Goal: Information Seeking & Learning: Learn about a topic

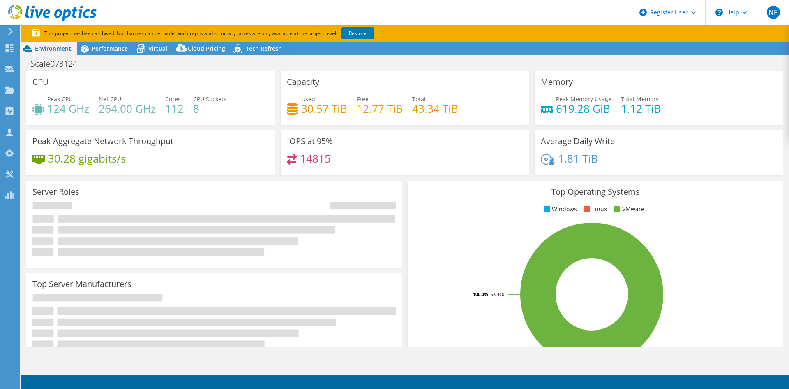
select select "USD"
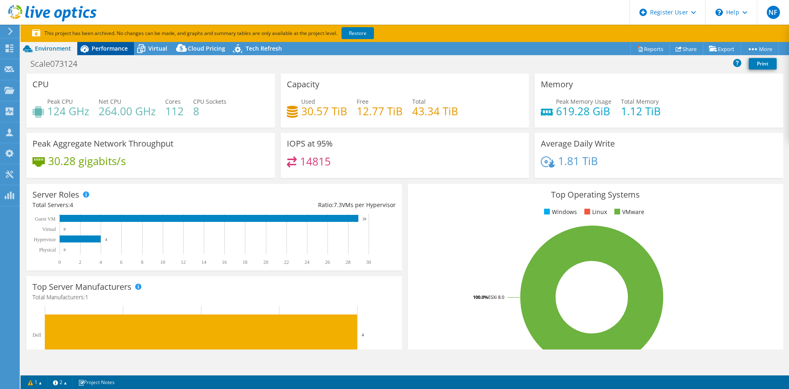
click at [93, 44] on span "Performance" at bounding box center [110, 48] width 36 height 8
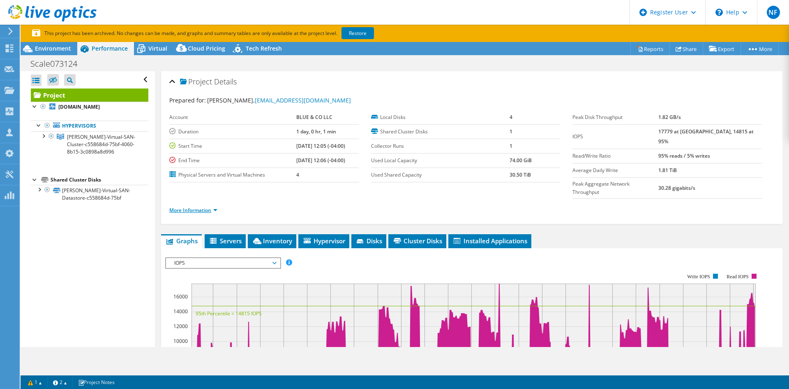
click at [201, 206] on link "More Information" at bounding box center [193, 209] width 48 height 7
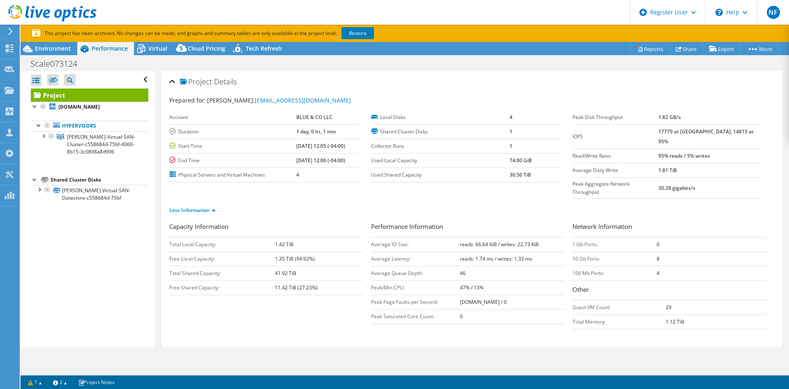
drag, startPoint x: 281, startPoint y: 146, endPoint x: 313, endPoint y: 148, distance: 31.7
click at [313, 148] on tr "Start Time 07/31/2024, 12:05 (-04:00)" at bounding box center [264, 146] width 190 height 14
copy tr "07/31/2024"
click at [51, 56] on div "Scale073124 Print" at bounding box center [405, 63] width 769 height 15
click at [365, 33] on link "Restore" at bounding box center [358, 33] width 32 height 12
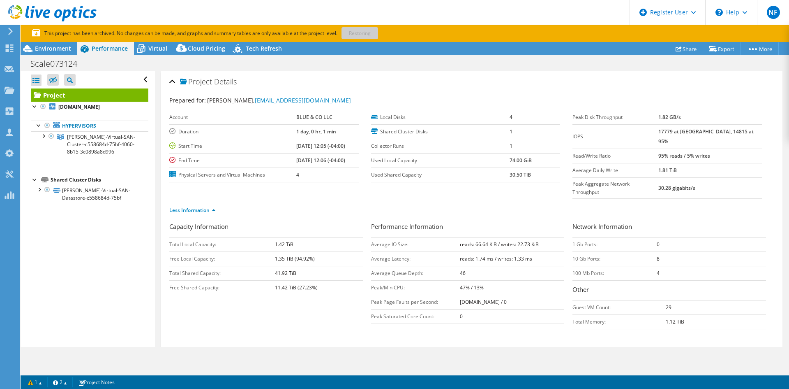
click at [296, 149] on b "[DATE] 12:05 (-04:00)" at bounding box center [320, 145] width 49 height 7
drag, startPoint x: 287, startPoint y: 148, endPoint x: 313, endPoint y: 149, distance: 25.9
click at [313, 149] on b "[DATE] 12:05 (-04:00)" at bounding box center [320, 145] width 49 height 7
drag, startPoint x: 302, startPoint y: 149, endPoint x: 296, endPoint y: 149, distance: 6.2
click at [58, 51] on span "Environment" at bounding box center [53, 48] width 36 height 8
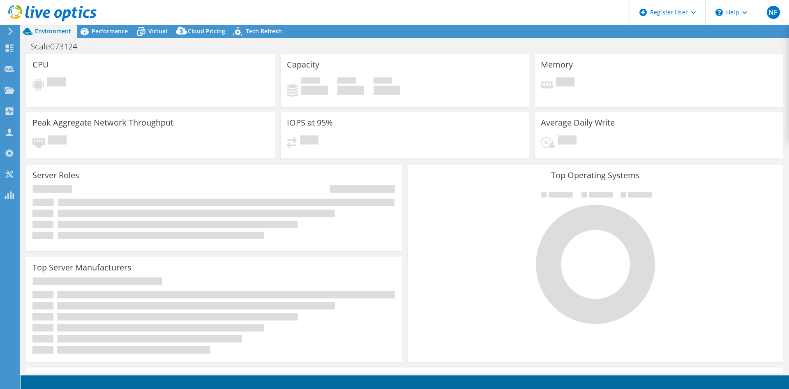
select select "USD"
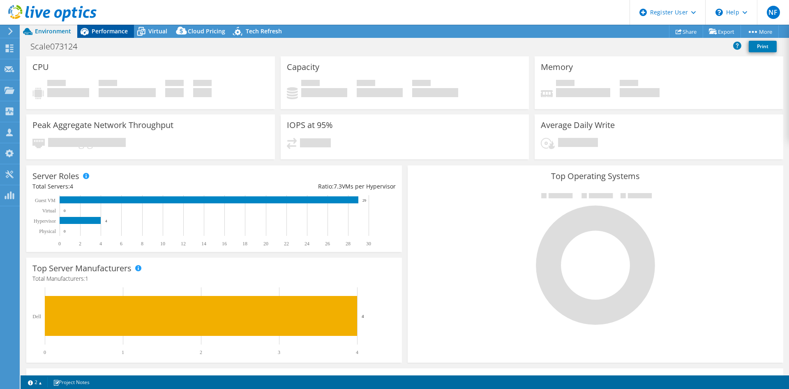
click at [102, 32] on span "Performance" at bounding box center [110, 31] width 36 height 8
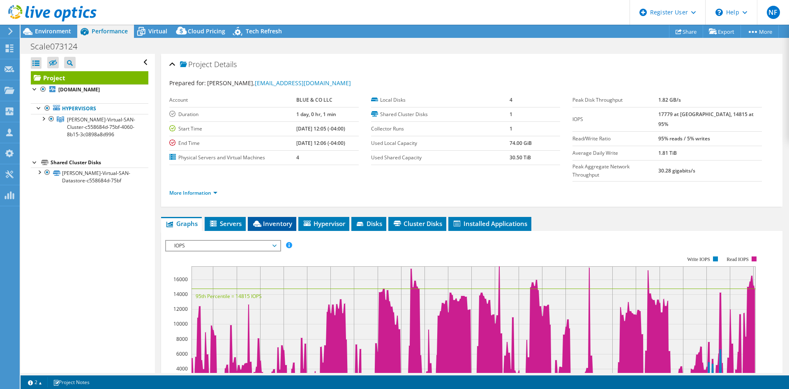
click at [282, 217] on li "Inventory" at bounding box center [272, 224] width 49 height 14
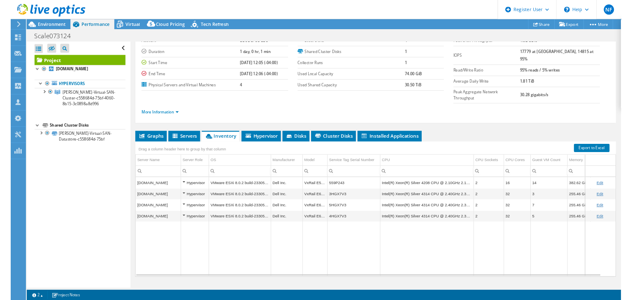
scroll to position [48, 0]
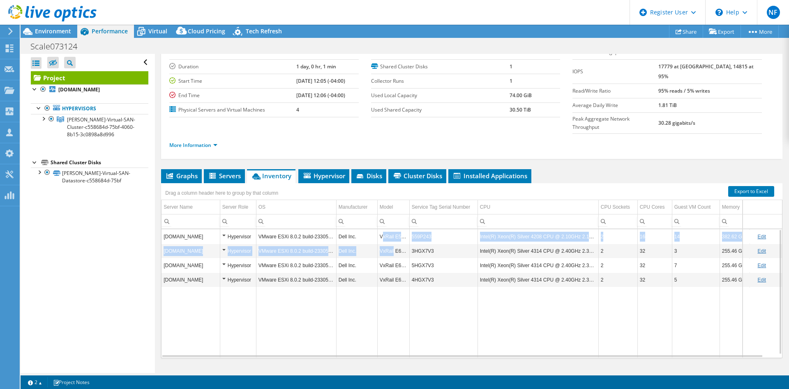
drag, startPoint x: 382, startPoint y: 221, endPoint x: 394, endPoint y: 232, distance: 16.3
click at [394, 232] on tbody "[DOMAIN_NAME] Hypervisor VMware ESXi 8.0.2 build-23305546 Dell Inc. VxRail E560…" at bounding box center [476, 293] width 628 height 128
click at [394, 243] on td "VxRail E660F" at bounding box center [393, 250] width 32 height 14
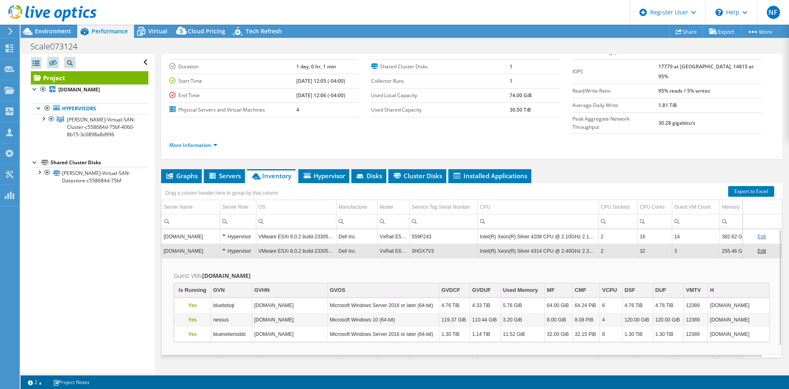
click at [386, 229] on td "VxRail E560F" at bounding box center [393, 236] width 32 height 14
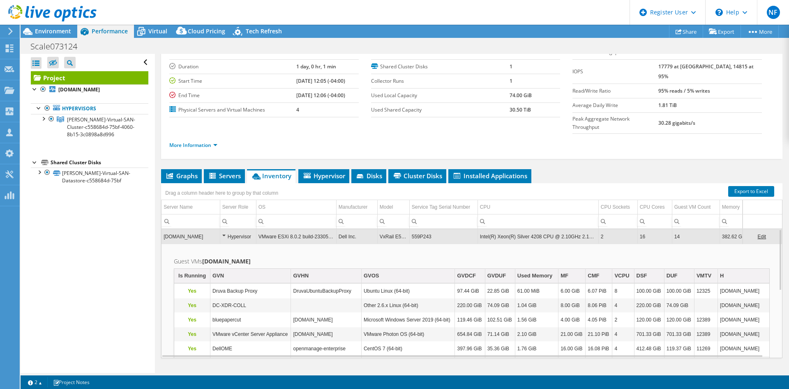
click at [389, 229] on td "VxRail E560F" at bounding box center [393, 236] width 32 height 14
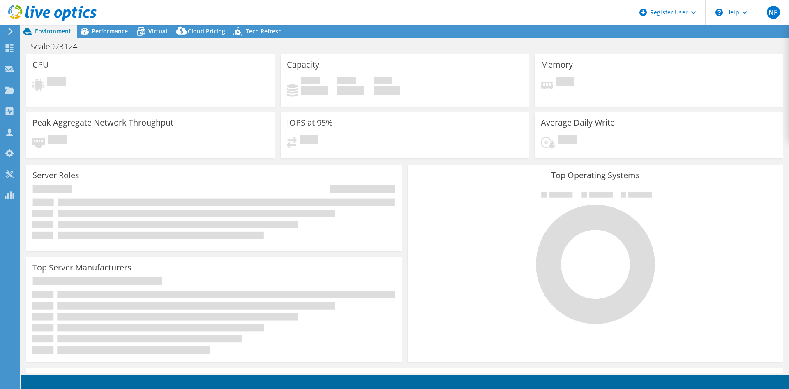
select select "USD"
